Goal: Transaction & Acquisition: Purchase product/service

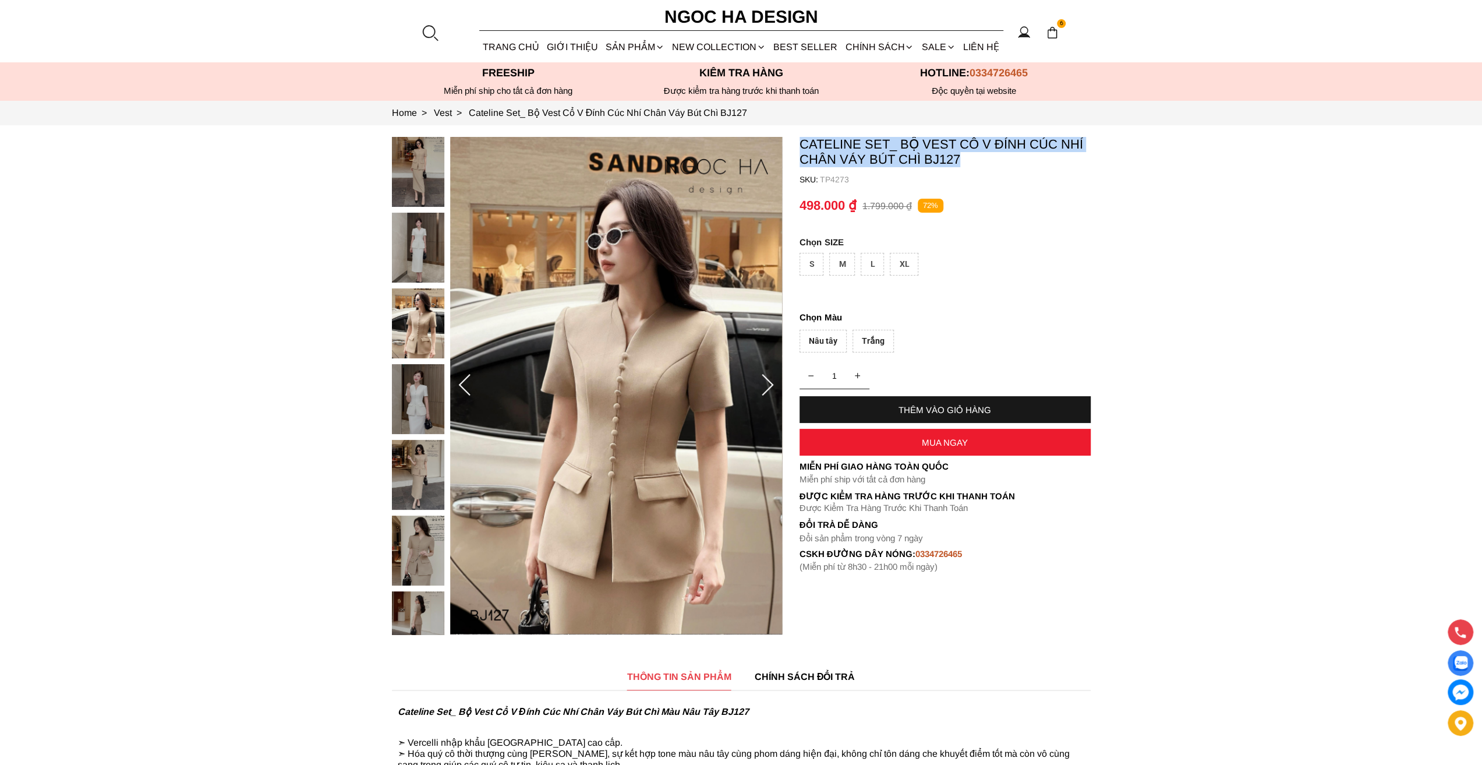
drag, startPoint x: 798, startPoint y: 143, endPoint x: 964, endPoint y: 159, distance: 167.4
click at [734, 159] on section "Cateline Set_ Bộ Vest Cổ V Đính Cúc Nhí Chân Váy Bút Chì BJ127 SKU: TP4273 1 TH…" at bounding box center [741, 385] width 1482 height 521
copy p "Cateline Set_ Bộ Vest Cổ V Đính Cúc Nhí Chân Váy Bút Chì BJ127"
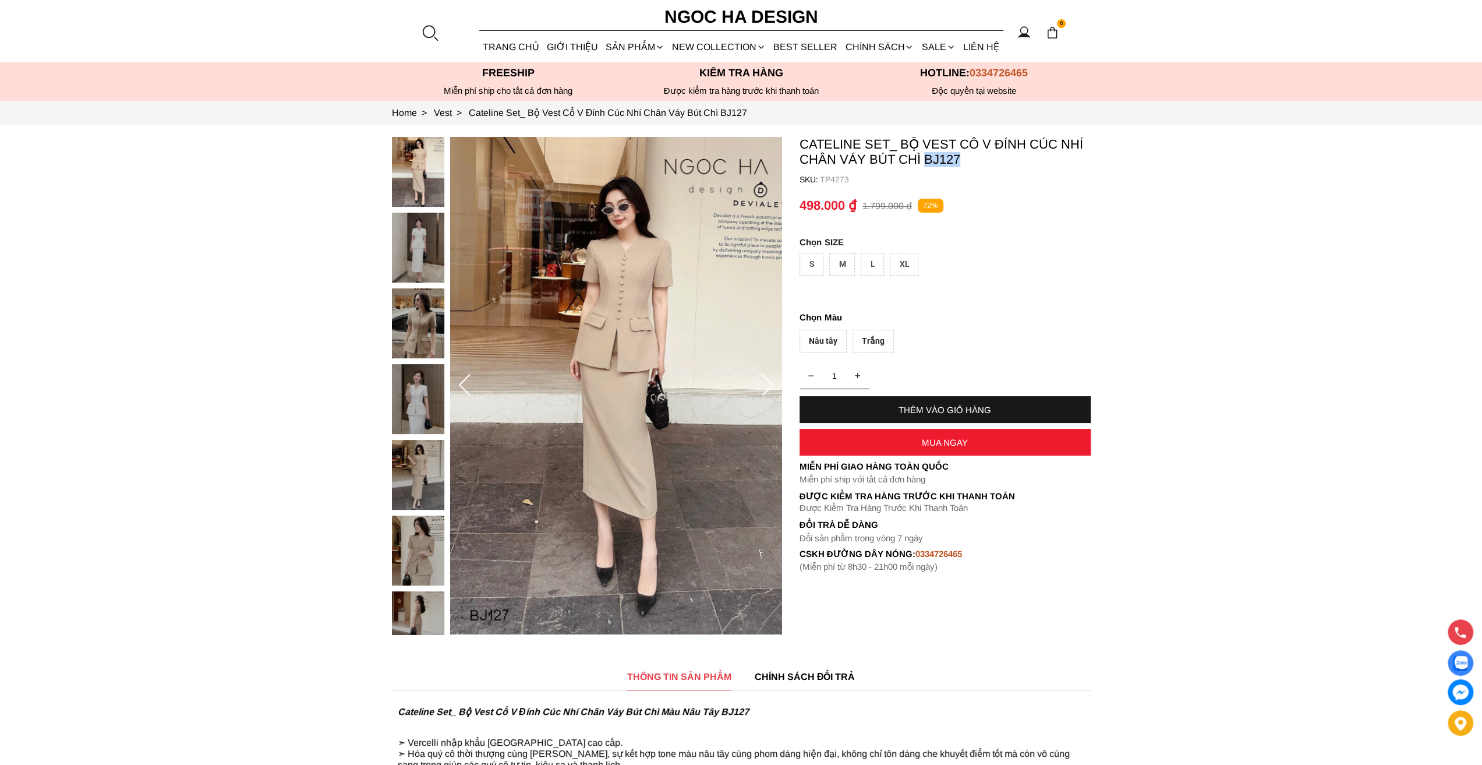
drag, startPoint x: 967, startPoint y: 154, endPoint x: 923, endPoint y: 162, distance: 45.1
click at [923, 162] on p "Cateline Set_ Bộ Vest Cổ V Đính Cúc Nhí Chân Váy Bút Chì BJ127" at bounding box center [945, 152] width 291 height 30
copy p "BJ127"
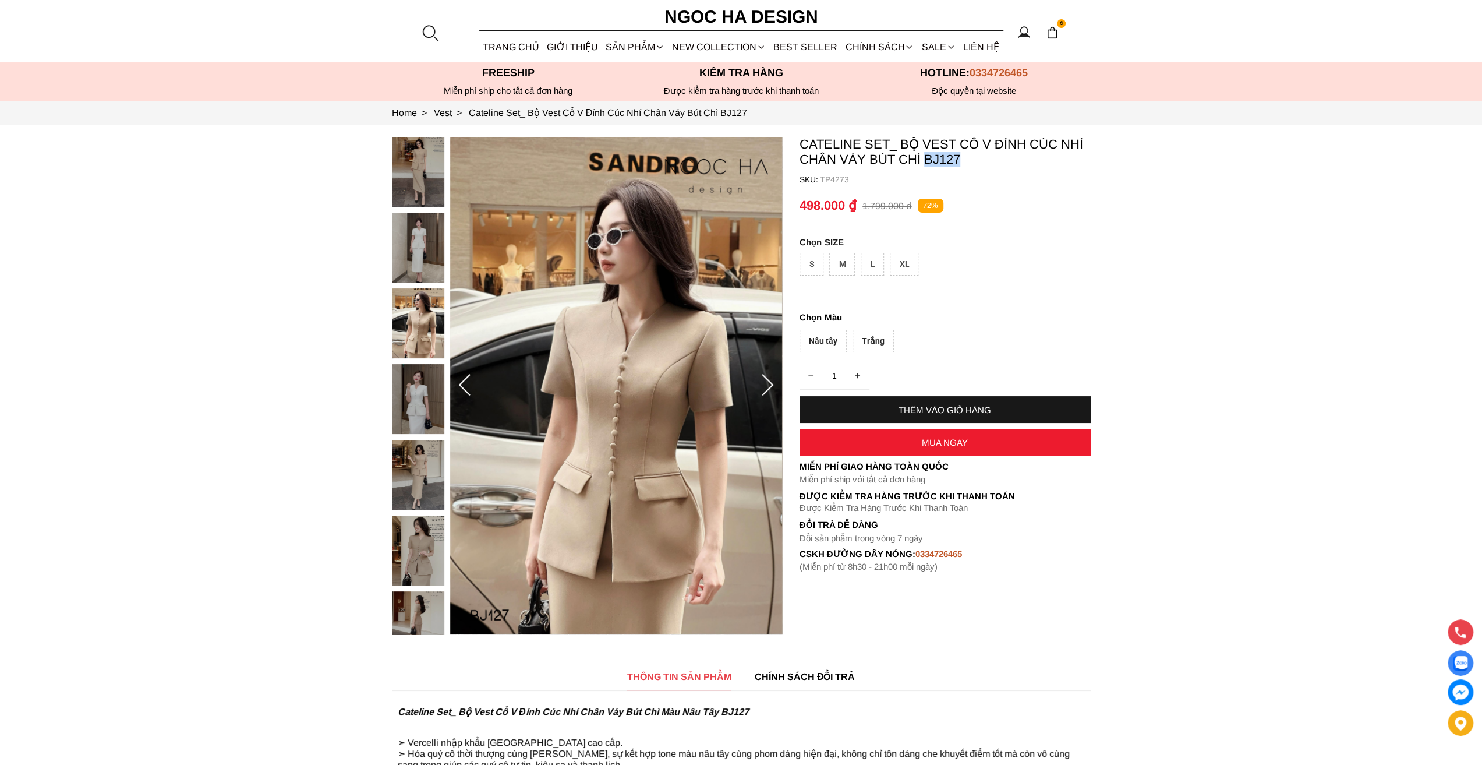
click at [978, 160] on p "Cateline Set_ Bộ Vest Cổ V Đính Cúc Nhí Chân Váy Bút Chì BJ127" at bounding box center [945, 152] width 291 height 30
click at [977, 161] on p "Cateline Set_ Bộ Vest Cổ V Đính Cúc Nhí Chân Váy Bút Chì BJ127" at bounding box center [945, 152] width 291 height 30
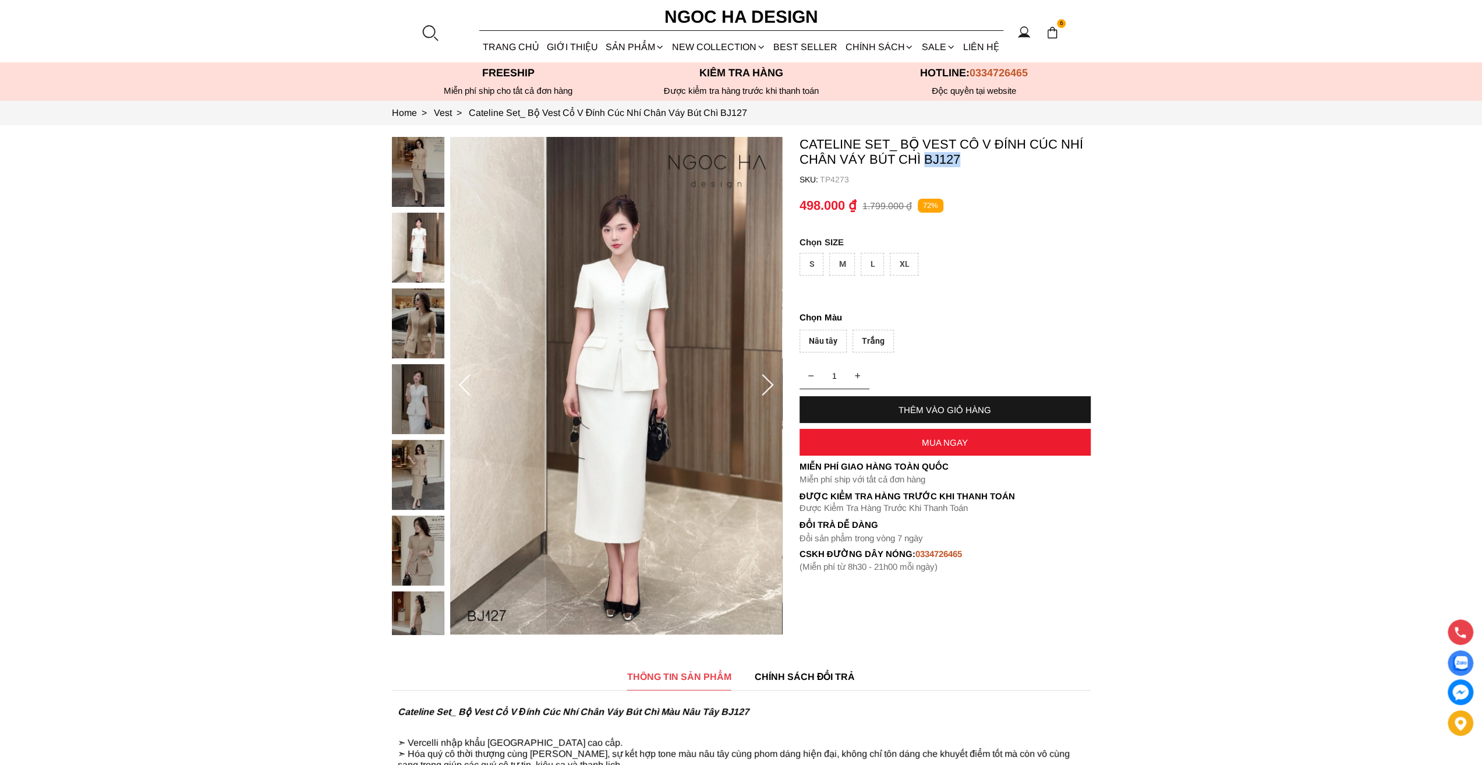
drag, startPoint x: 969, startPoint y: 158, endPoint x: 923, endPoint y: 157, distance: 46.6
click at [923, 157] on p "Cateline Set_ Bộ Vest Cổ V Đính Cúc Nhí Chân Váy Bút Chì BJ127" at bounding box center [945, 152] width 291 height 30
copy p "BJ127"
